Goal: Information Seeking & Learning: Learn about a topic

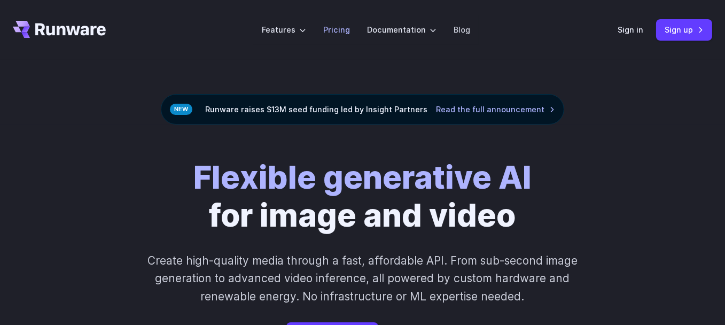
click at [333, 30] on link "Pricing" at bounding box center [336, 29] width 27 height 12
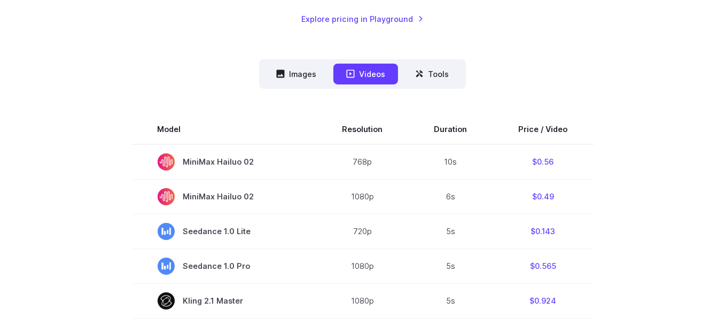
scroll to position [232, 0]
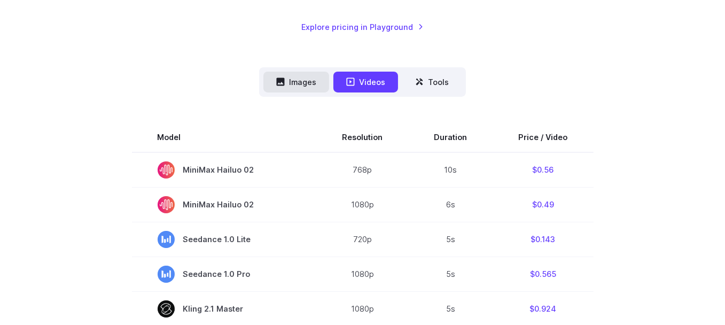
click at [292, 85] on button "Images" at bounding box center [296, 82] width 66 height 21
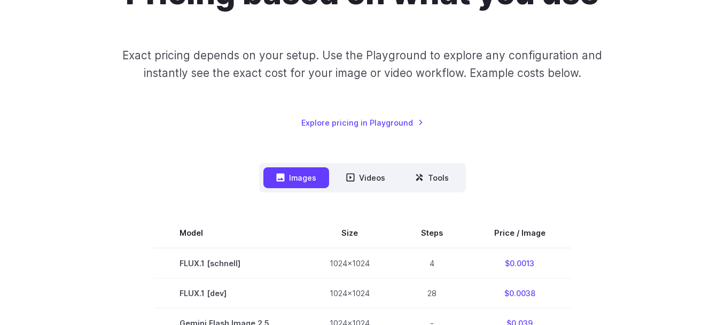
scroll to position [108, 0]
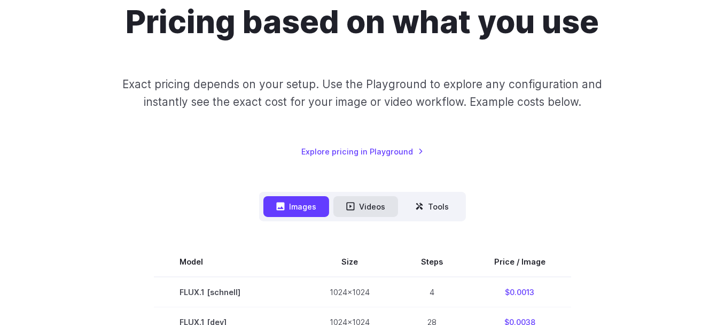
click at [348, 205] on icon at bounding box center [350, 206] width 9 height 9
click at [367, 207] on button "Videos" at bounding box center [365, 206] width 65 height 21
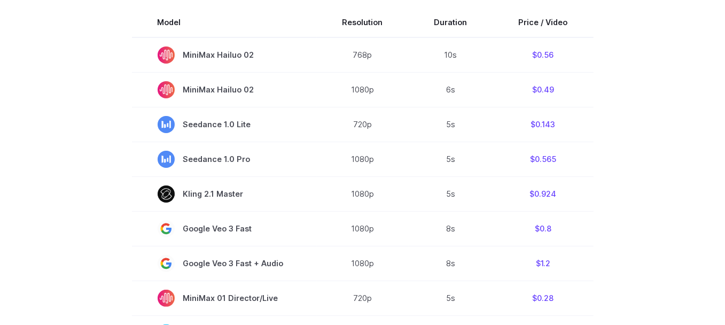
scroll to position [357, 0]
